Goal: Find specific page/section: Find specific page/section

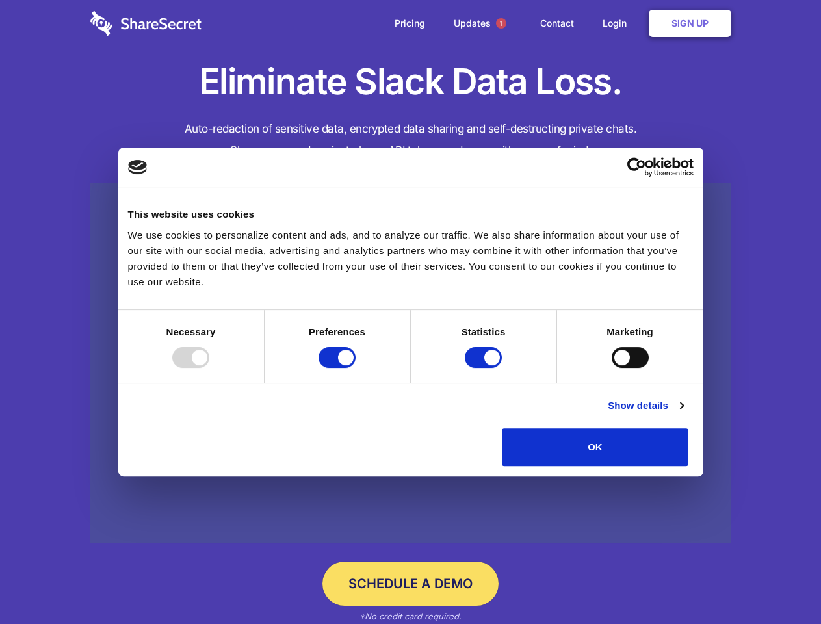
click at [209, 368] on div at bounding box center [190, 357] width 37 height 21
click at [355, 368] on input "Preferences" at bounding box center [336, 357] width 37 height 21
checkbox input "false"
click at [485, 368] on input "Statistics" at bounding box center [483, 357] width 37 height 21
checkbox input "false"
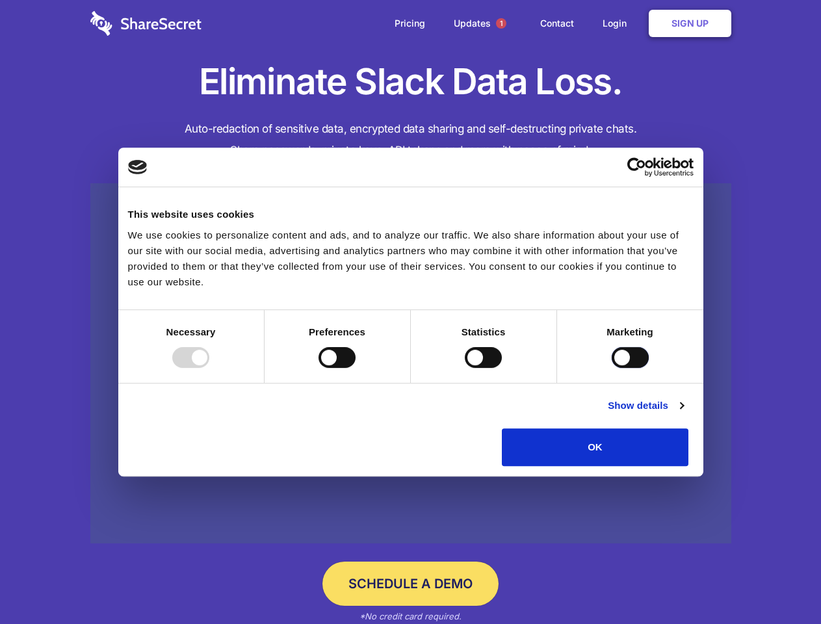
click at [612, 368] on input "Marketing" at bounding box center [630, 357] width 37 height 21
checkbox input "true"
click at [683, 413] on link "Show details" at bounding box center [645, 406] width 75 height 16
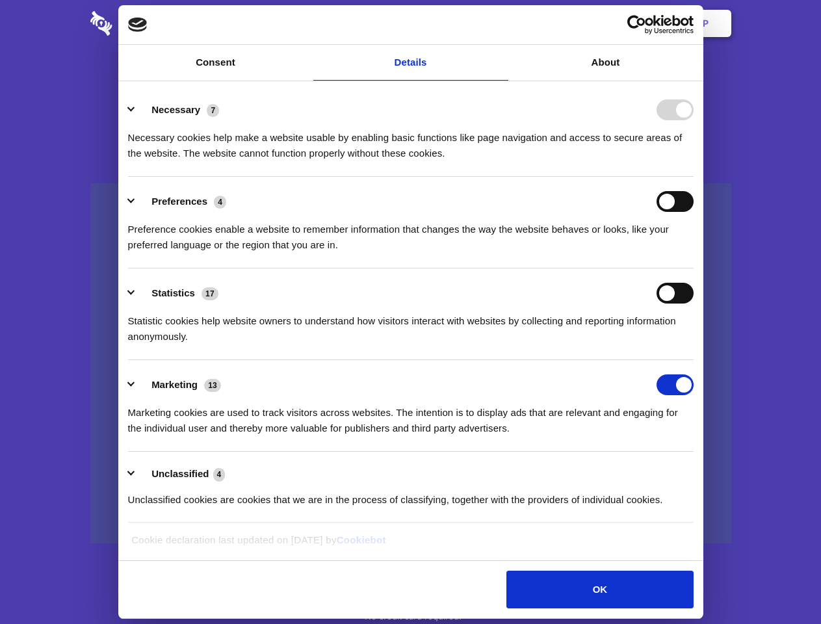
click at [693, 177] on li "Necessary 7 Necessary cookies help make a website usable by enabling basic func…" at bounding box center [410, 131] width 565 height 92
click at [500, 23] on span "1" at bounding box center [501, 23] width 10 height 10
